Goal: Register for event/course

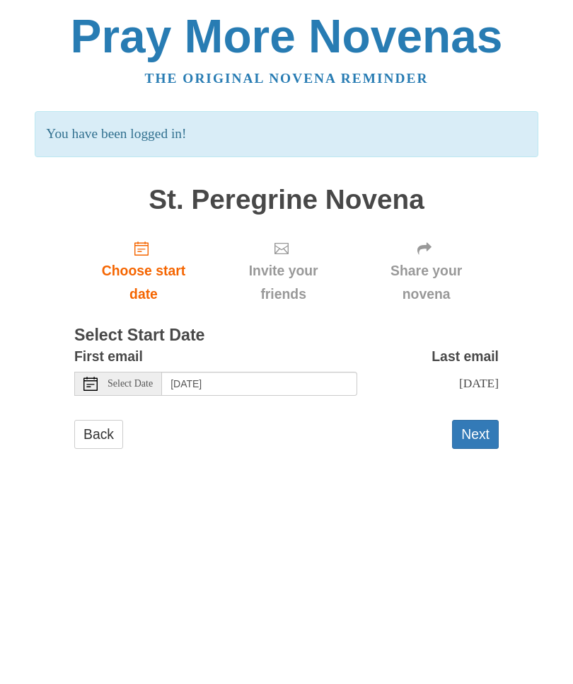
click at [108, 379] on span "Select Date" at bounding box center [130, 384] width 45 height 10
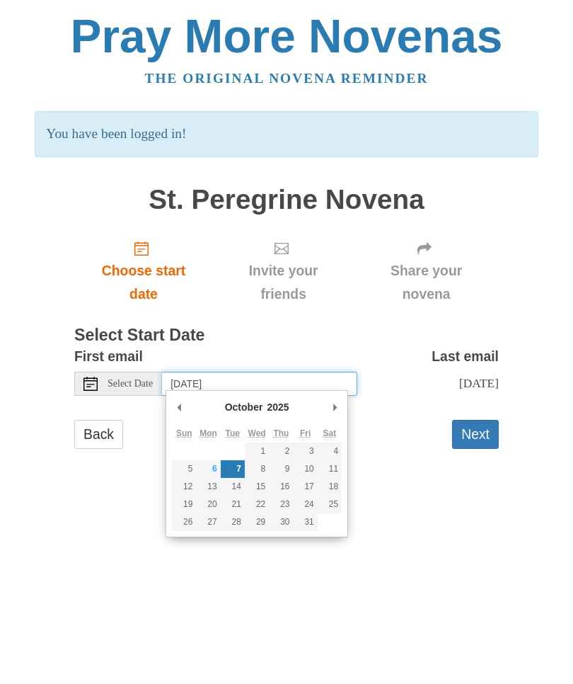
type input "Monday, October 6th"
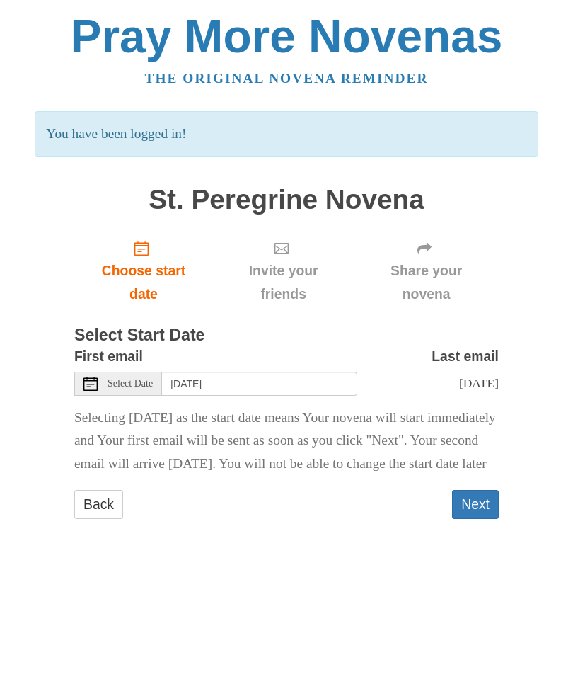
click at [478, 519] on button "Next" at bounding box center [475, 504] width 47 height 29
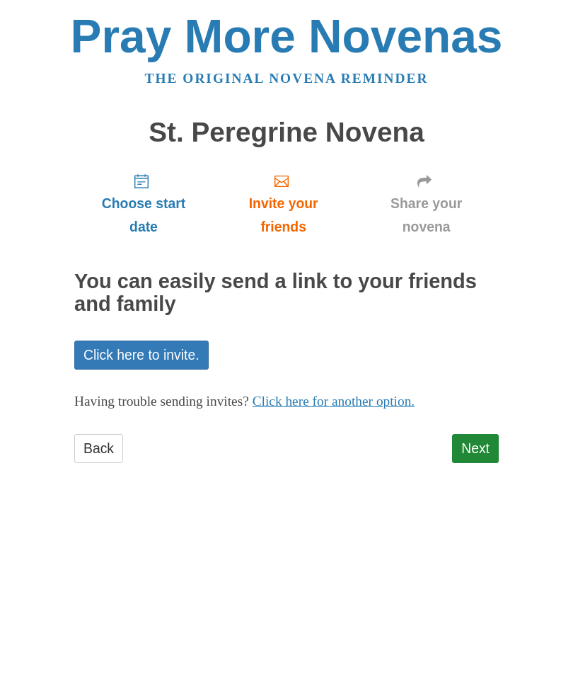
click at [476, 452] on link "Next" at bounding box center [475, 448] width 47 height 29
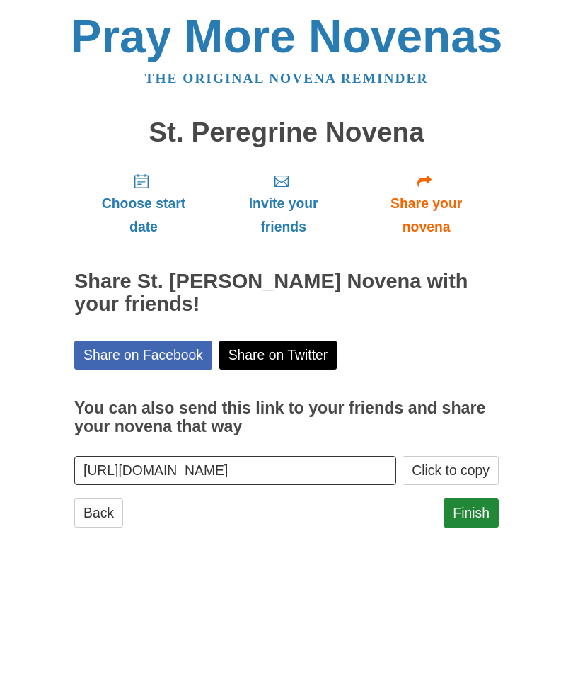
click at [479, 511] on link "Finish" at bounding box center [471, 512] width 55 height 29
